Goal: Task Accomplishment & Management: Manage account settings

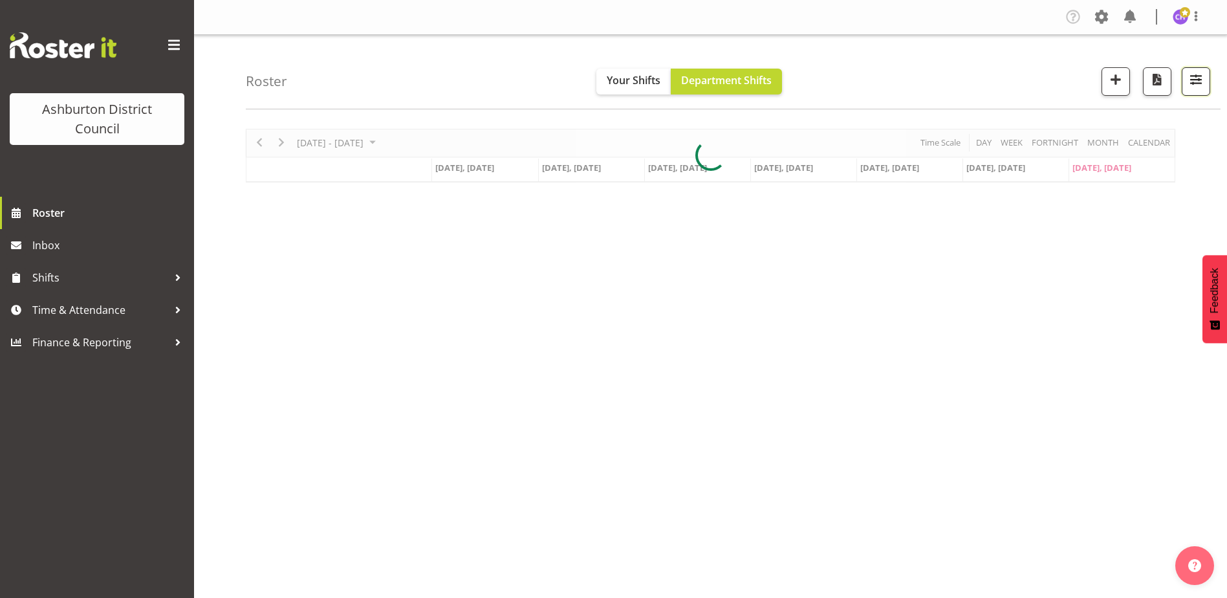
click at [1190, 80] on span "button" at bounding box center [1195, 79] width 17 height 17
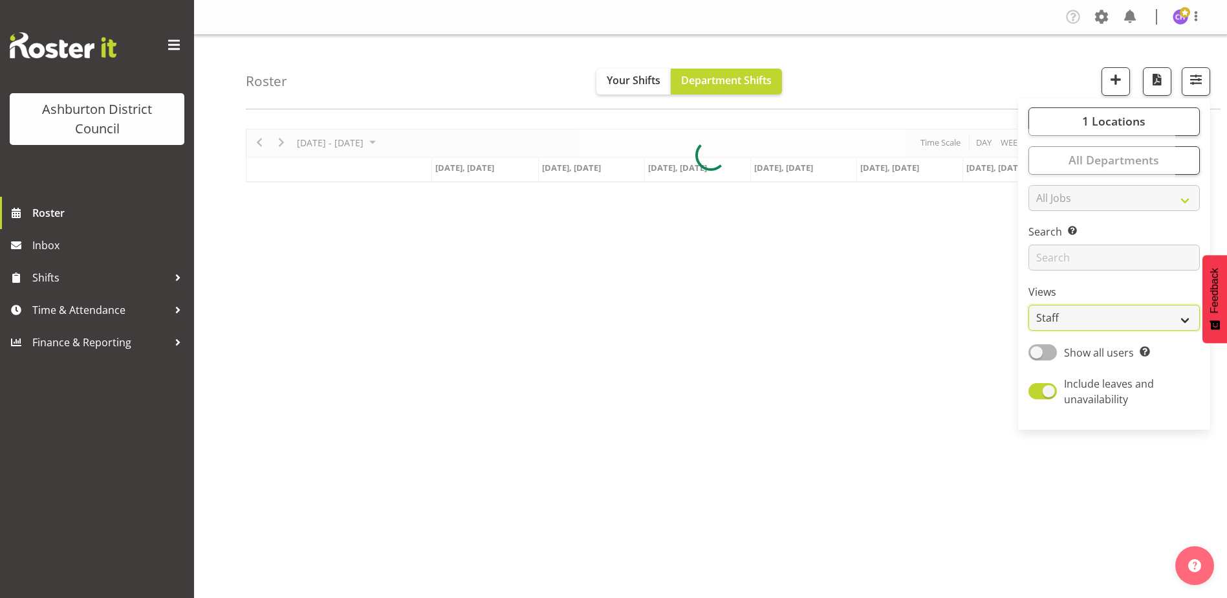
click at [1143, 318] on select "Staff Role Shift - Horizontal Shift - Vertical Staff - Location" at bounding box center [1113, 318] width 171 height 26
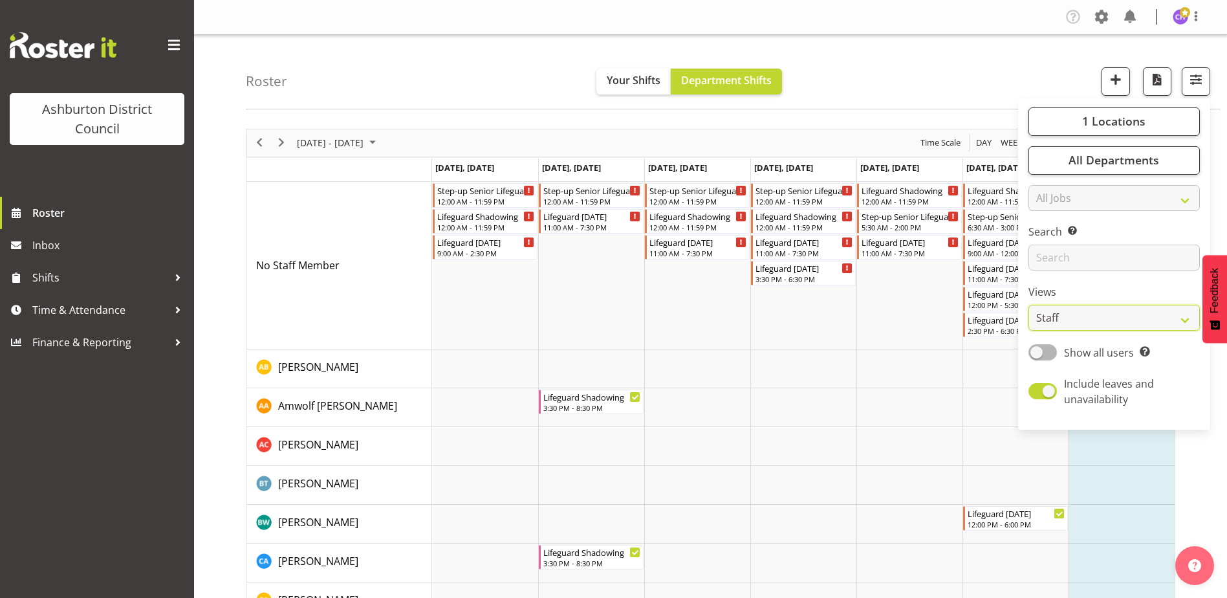
select select "shift"
click at [1029, 305] on select "Staff Role Shift - Horizontal Shift - Vertical Staff - Location" at bounding box center [1113, 318] width 171 height 26
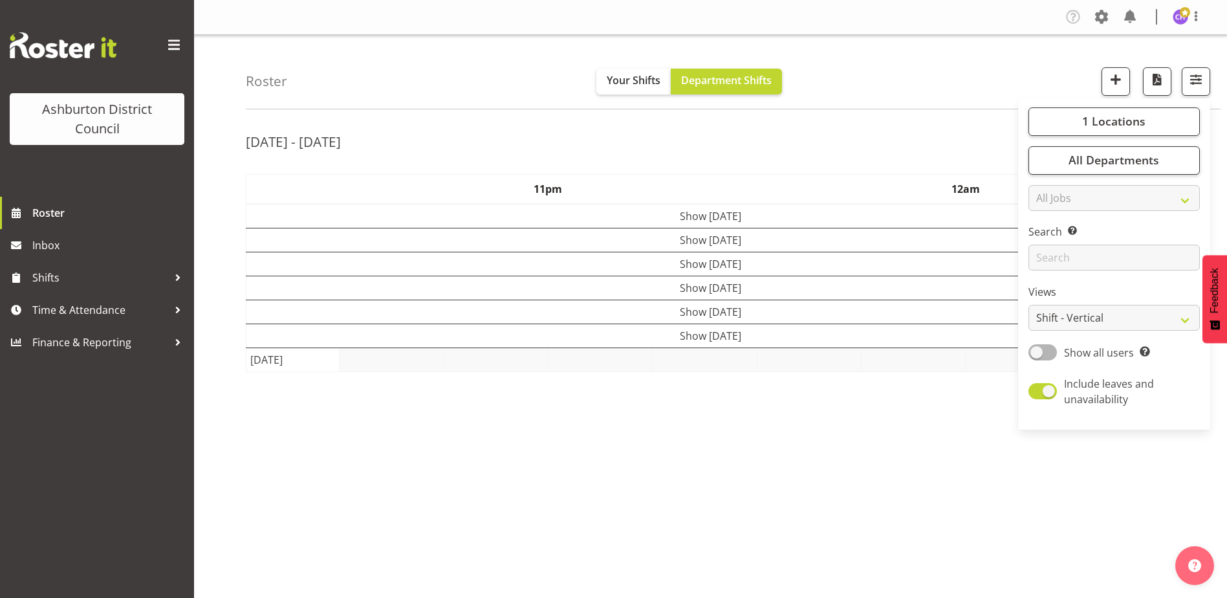
click at [984, 92] on div "Roster Your Shifts Department Shifts 1 Locations [GEOGRAPHIC_DATA] [GEOGRAPHIC_…" at bounding box center [733, 72] width 975 height 74
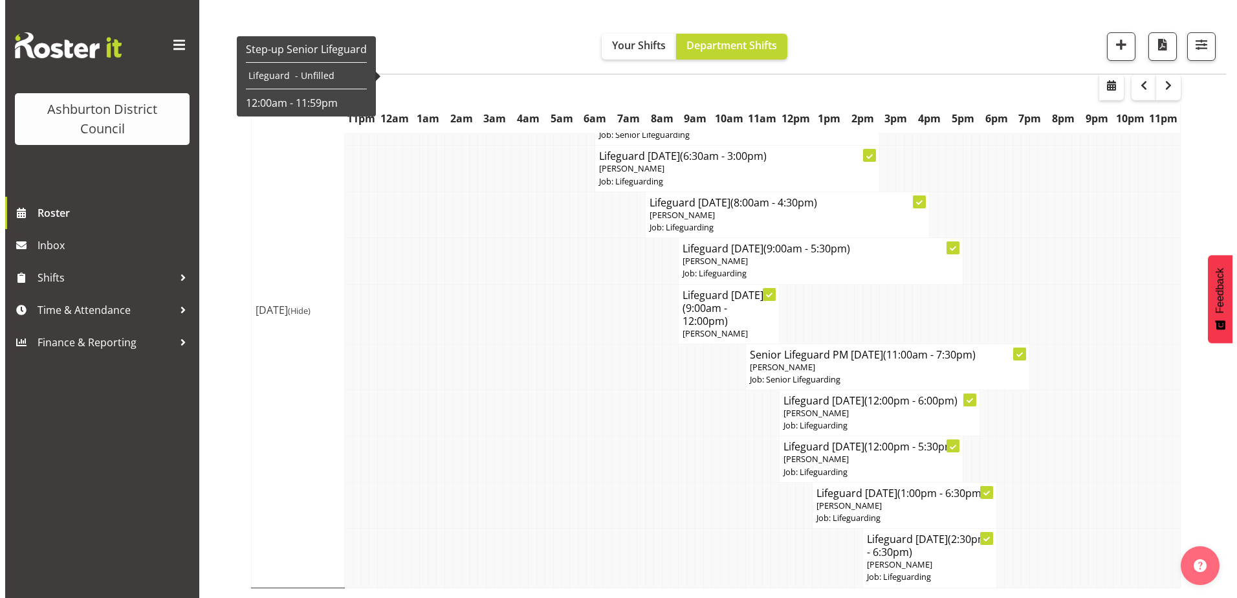
scroll to position [329, 0]
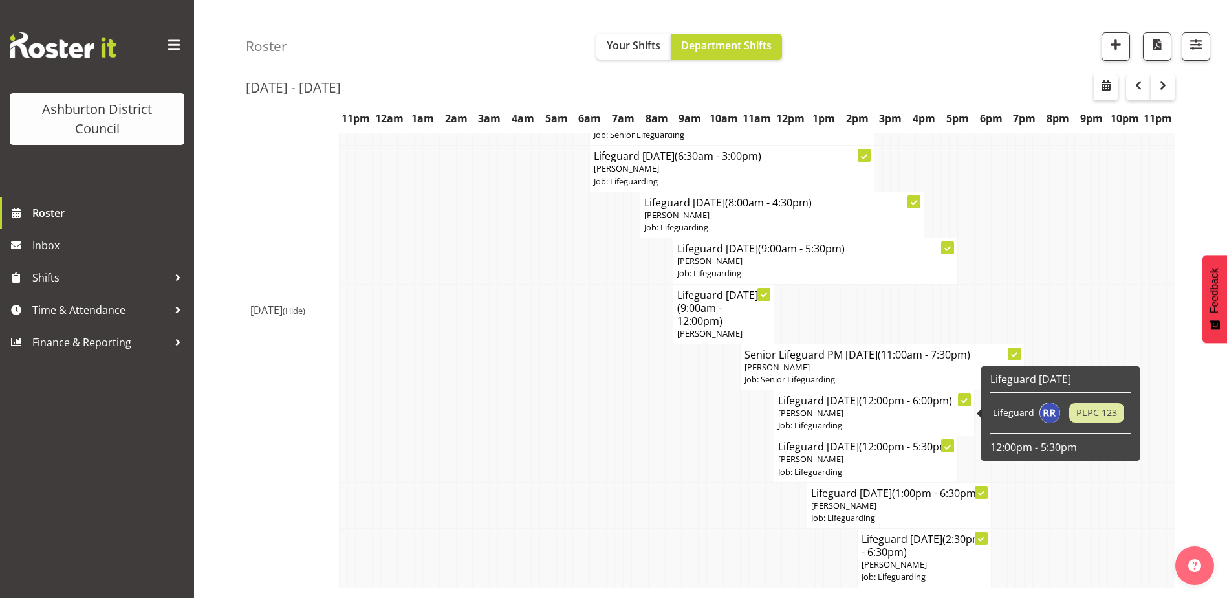
click at [797, 419] on p "Job: Lifeguarding" at bounding box center [874, 425] width 192 height 12
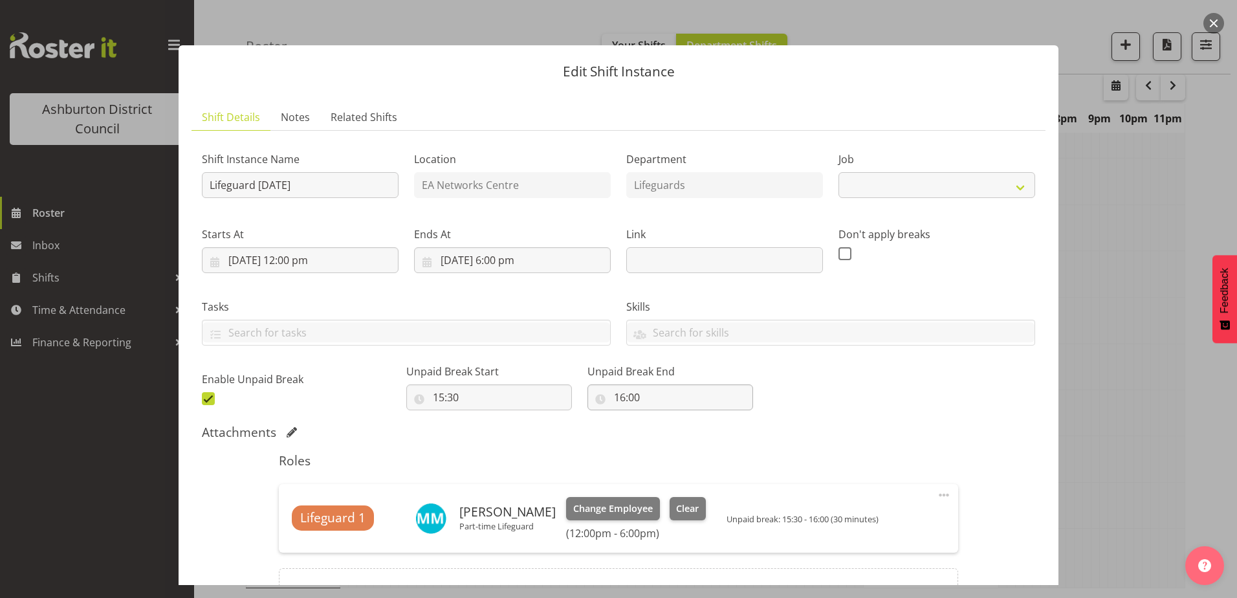
select select "38"
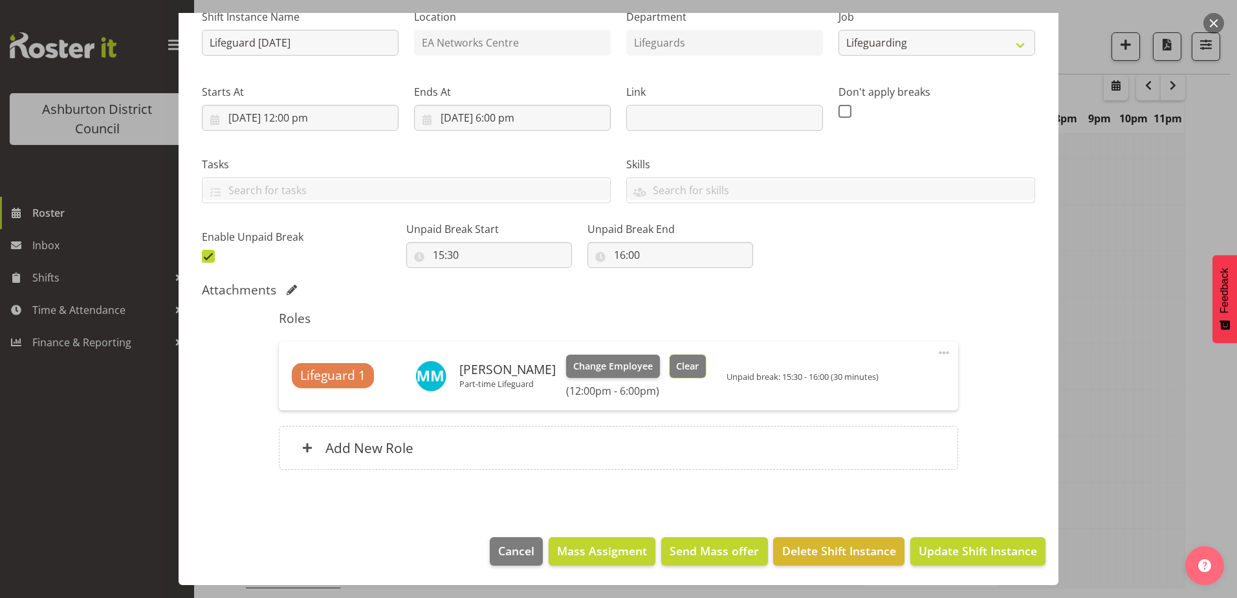
drag, startPoint x: 690, startPoint y: 365, endPoint x: 700, endPoint y: 328, distance: 38.3
click at [695, 363] on span "Clear" at bounding box center [687, 366] width 23 height 14
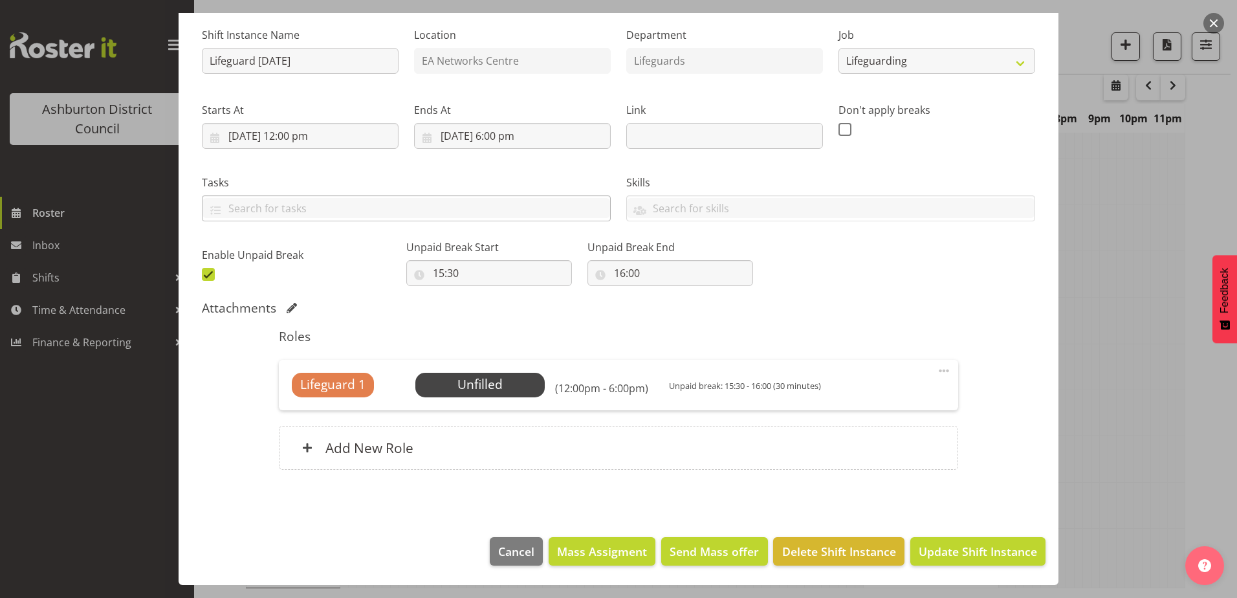
scroll to position [0, 0]
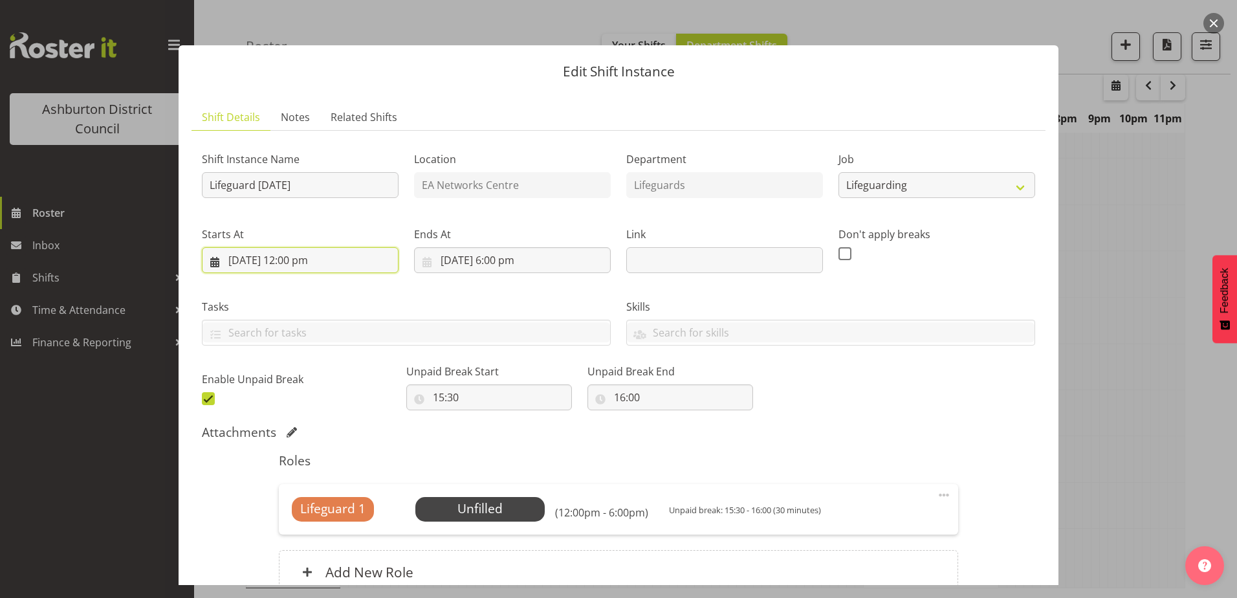
click at [328, 262] on input "[DATE] 12:00 pm" at bounding box center [300, 260] width 197 height 26
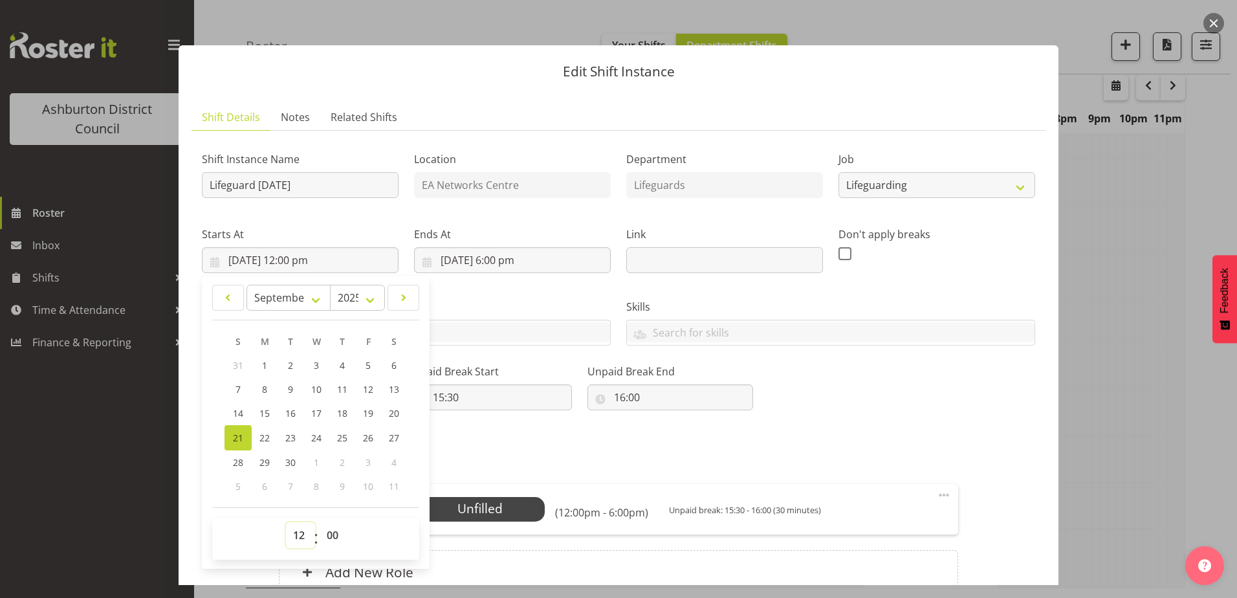
click at [297, 527] on select "00 01 02 03 04 05 06 07 08 09 10 11 12 13 14 15 16 17 18 19 20 21 22 23" at bounding box center [300, 535] width 29 height 26
select select "13"
click at [286, 522] on select "00 01 02 03 04 05 06 07 08 09 10 11 12 13 14 15 16 17 18 19 20 21 22 23" at bounding box center [300, 535] width 29 height 26
type input "[DATE] 1:00 pm"
click at [832, 456] on h5 "Roles" at bounding box center [618, 461] width 678 height 16
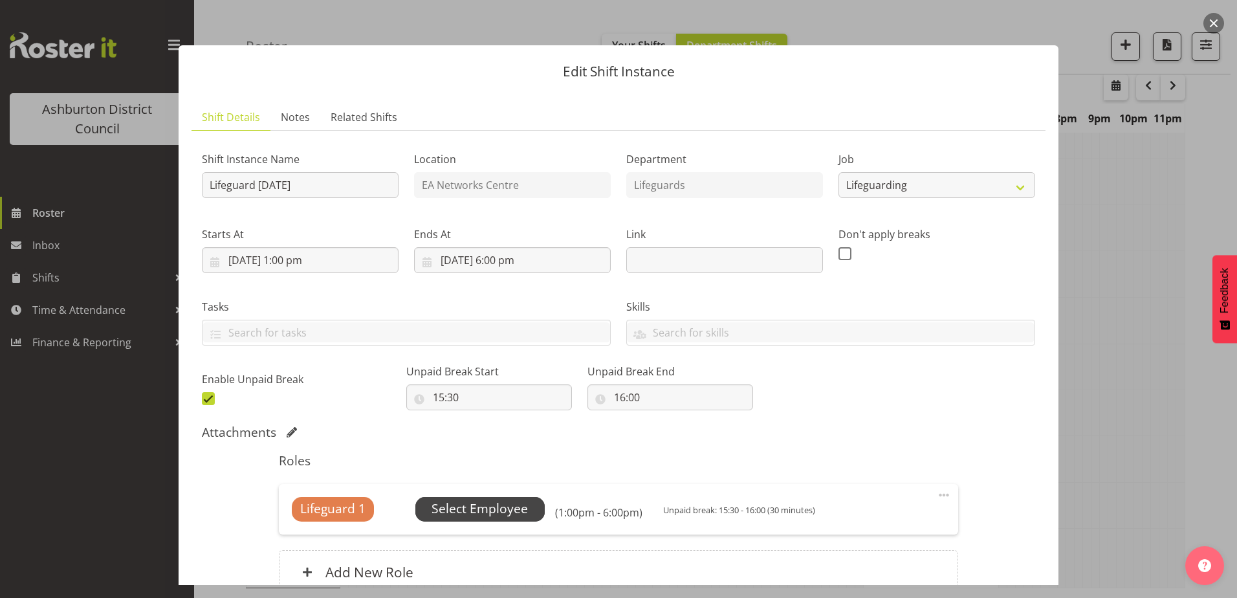
click at [482, 507] on span "Select Employee" at bounding box center [479, 508] width 96 height 19
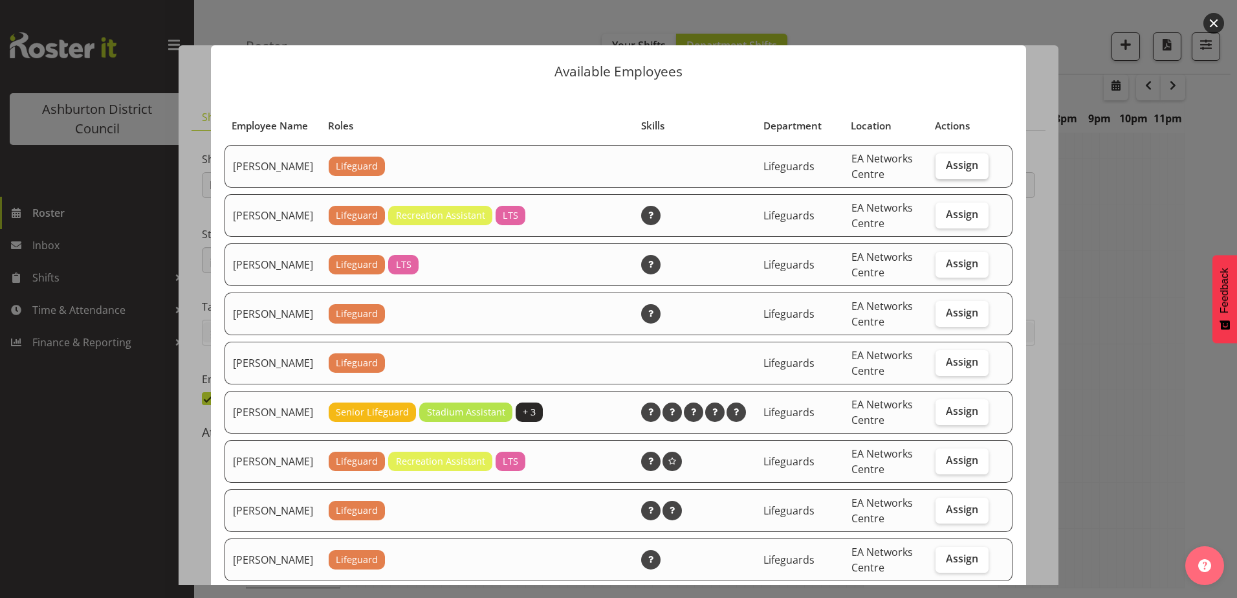
click at [966, 171] on span "Assign" at bounding box center [962, 164] width 32 height 13
click at [944, 169] on input "Assign" at bounding box center [939, 165] width 8 height 8
checkbox input "true"
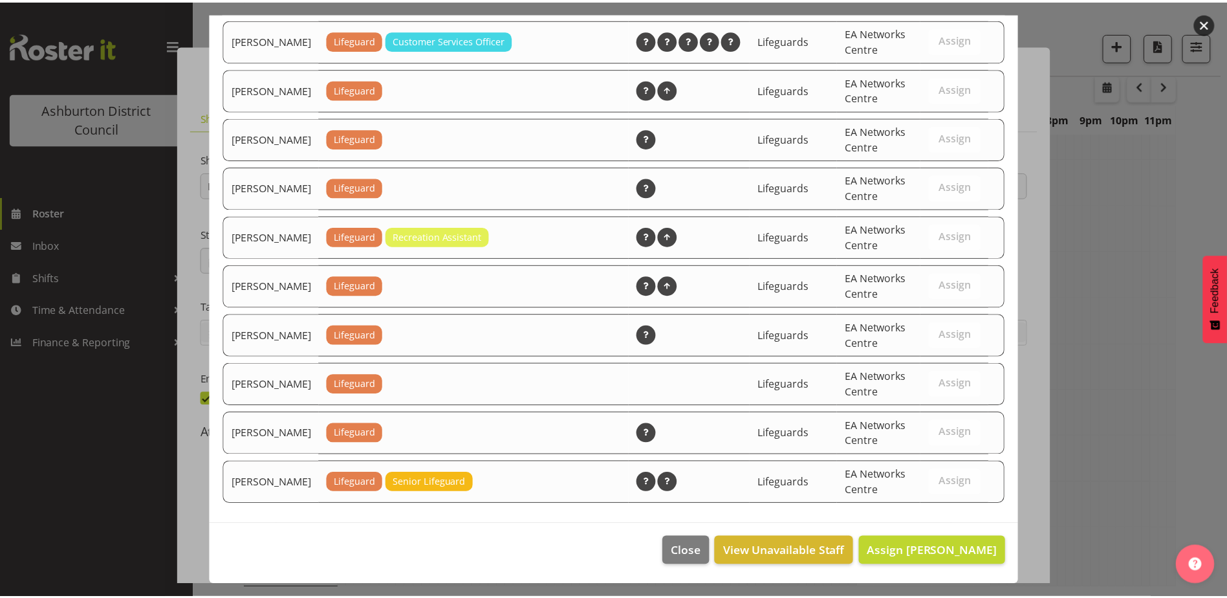
scroll to position [1370, 0]
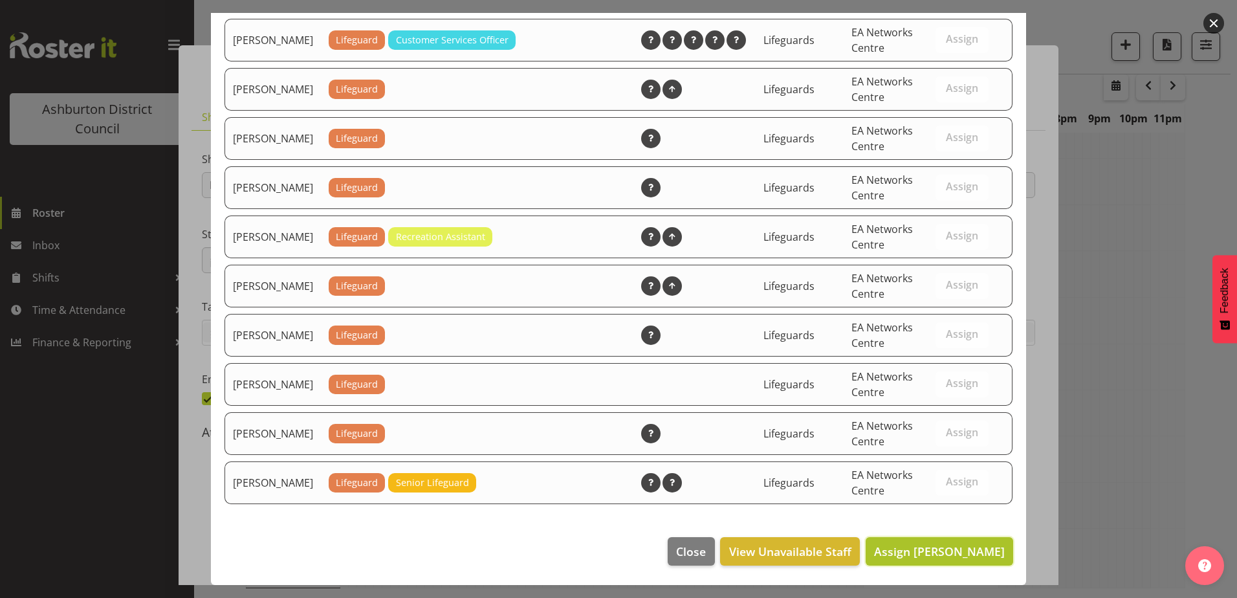
click at [967, 561] on button "Assign [PERSON_NAME]" at bounding box center [938, 551] width 147 height 28
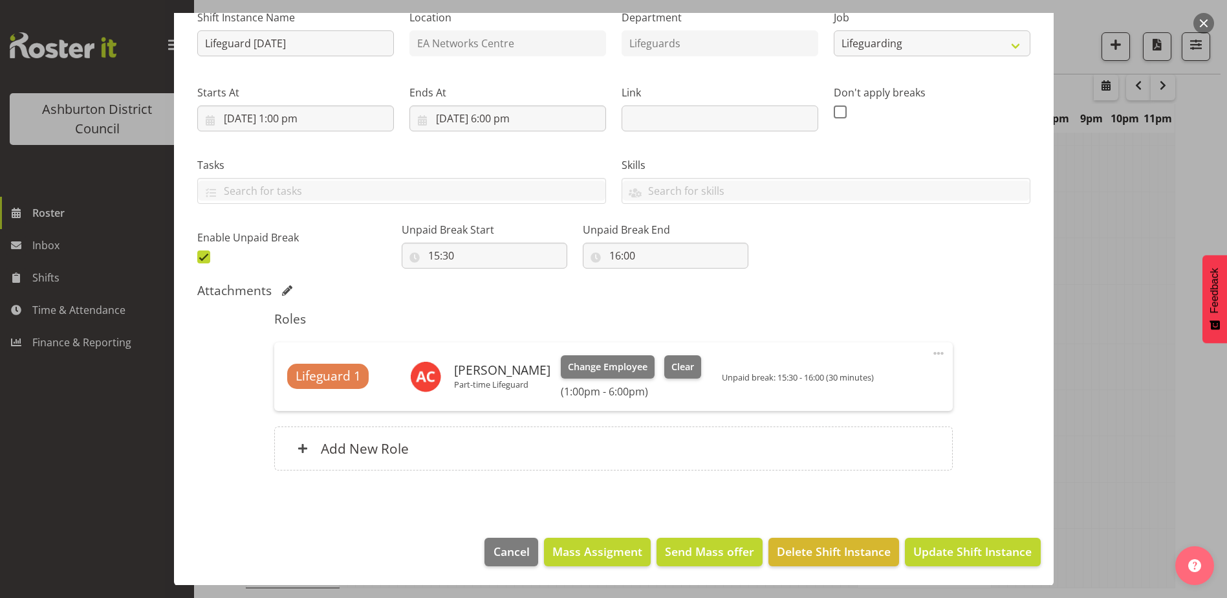
scroll to position [142, 0]
click at [958, 545] on span "Update Shift Instance" at bounding box center [972, 550] width 118 height 17
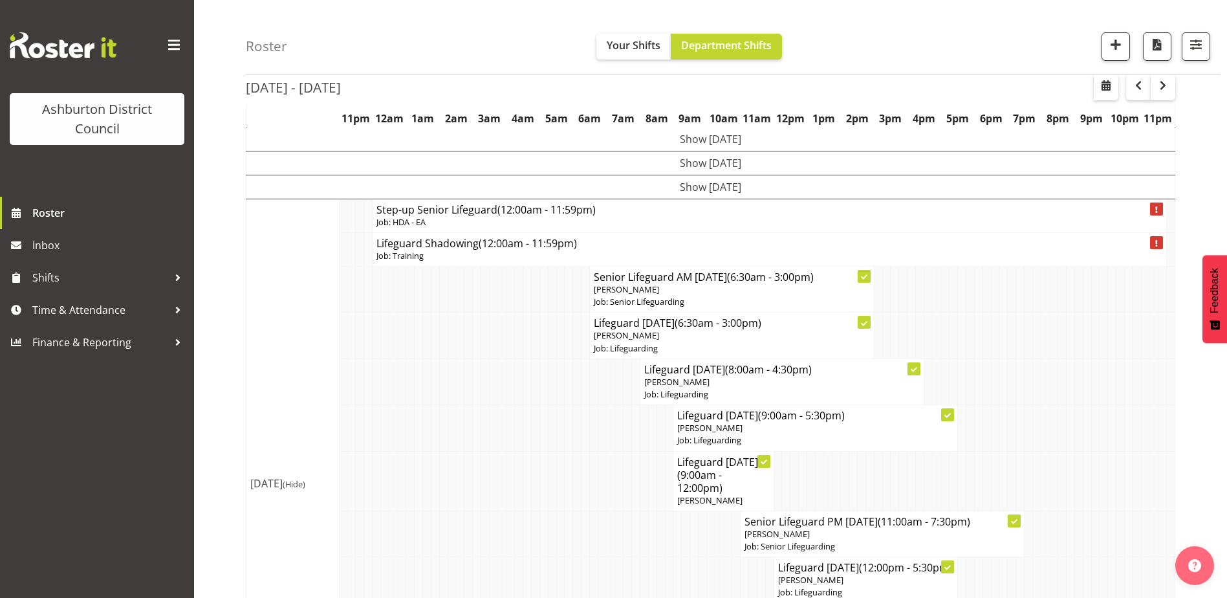
scroll to position [0, 0]
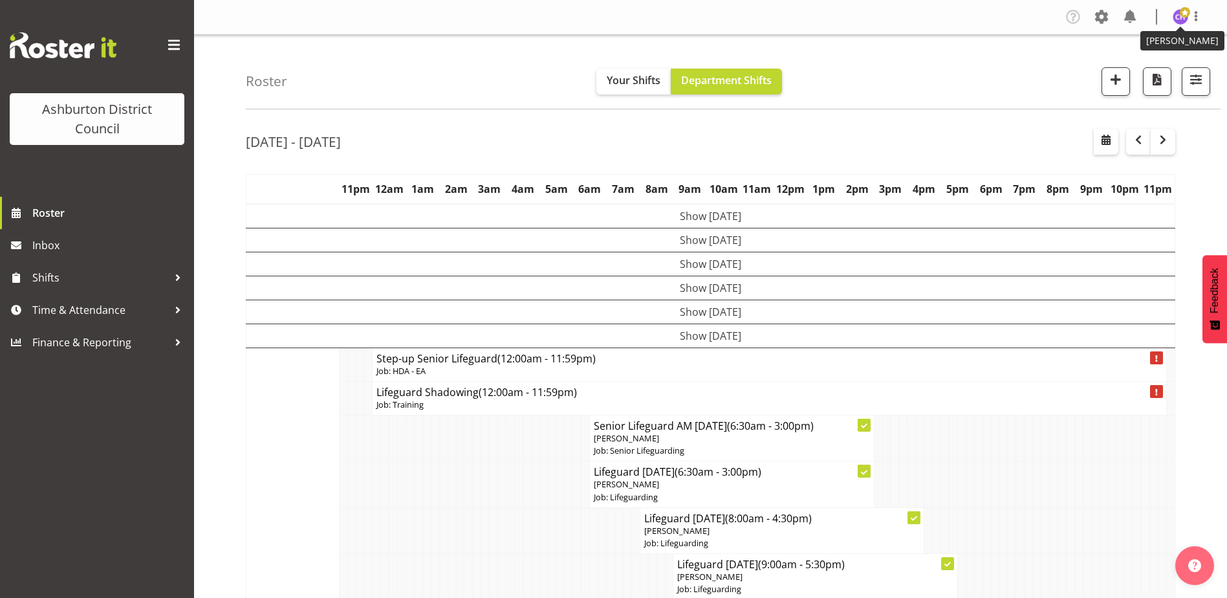
click at [1181, 10] on span at bounding box center [1185, 12] width 10 height 10
click at [1171, 60] on link "Log Out" at bounding box center [1141, 67] width 124 height 23
